Goal: Information Seeking & Learning: Learn about a topic

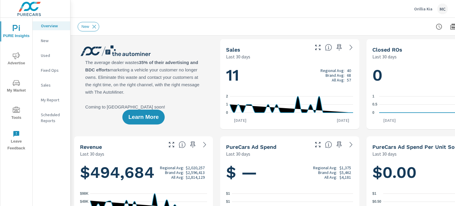
click at [11, 86] on span "My Market" at bounding box center [16, 86] width 28 height 15
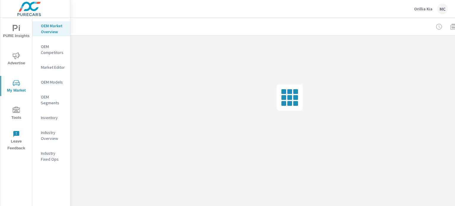
click at [50, 101] on p "OEM Segments" at bounding box center [53, 100] width 25 height 12
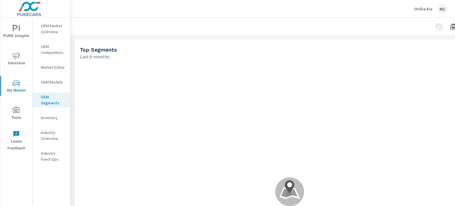
click at [45, 83] on p "OEM Models" at bounding box center [53, 82] width 25 height 6
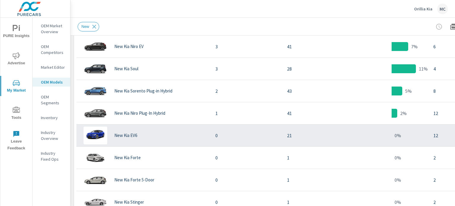
scroll to position [356, 0]
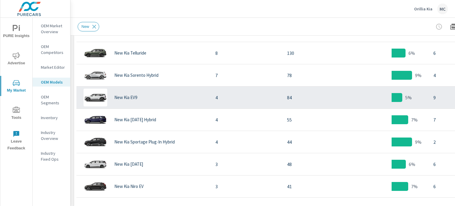
scroll to position [87, 0]
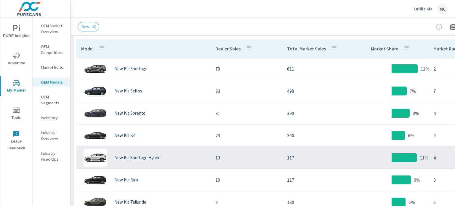
scroll to position [267, 0]
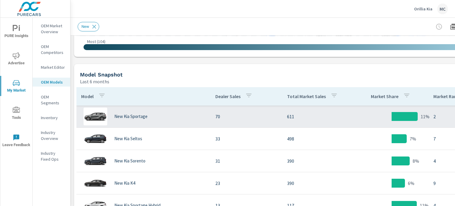
click at [252, 118] on p "70" at bounding box center [246, 116] width 62 height 7
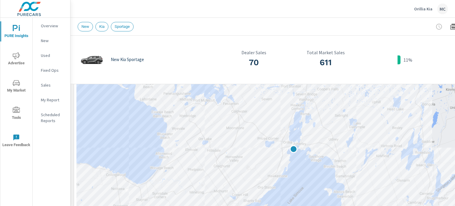
scroll to position [87, 0]
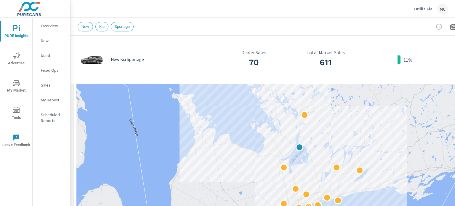
drag, startPoint x: 325, startPoint y: 115, endPoint x: 303, endPoint y: 140, distance: 33.7
click at [303, 140] on div "2 2" at bounding box center [289, 144] width 427 height 241
click at [422, 7] on p "Orillia Kia" at bounding box center [423, 8] width 18 height 5
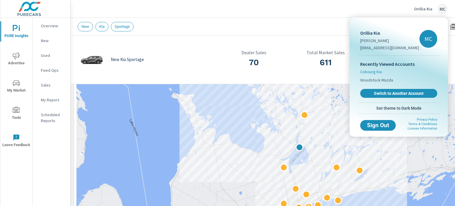
drag, startPoint x: 376, startPoint y: 71, endPoint x: 374, endPoint y: 74, distance: 3.6
click at [376, 71] on span "Cobourg Kia" at bounding box center [371, 72] width 22 height 6
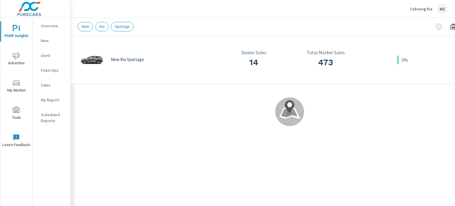
scroll to position [134, 0]
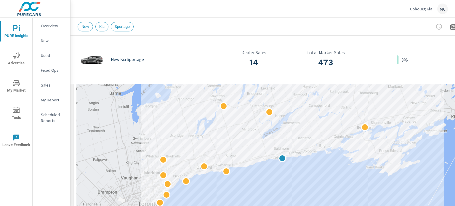
drag, startPoint x: 326, startPoint y: 94, endPoint x: 306, endPoint y: 143, distance: 53.3
click at [306, 143] on div at bounding box center [289, 97] width 427 height 241
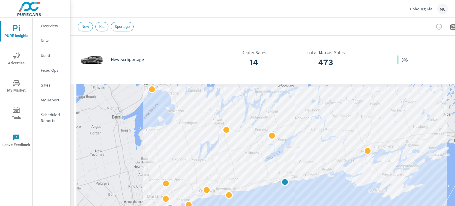
drag, startPoint x: 318, startPoint y: 120, endPoint x: 320, endPoint y: 145, distance: 24.7
